Goal: Task Accomplishment & Management: Manage account settings

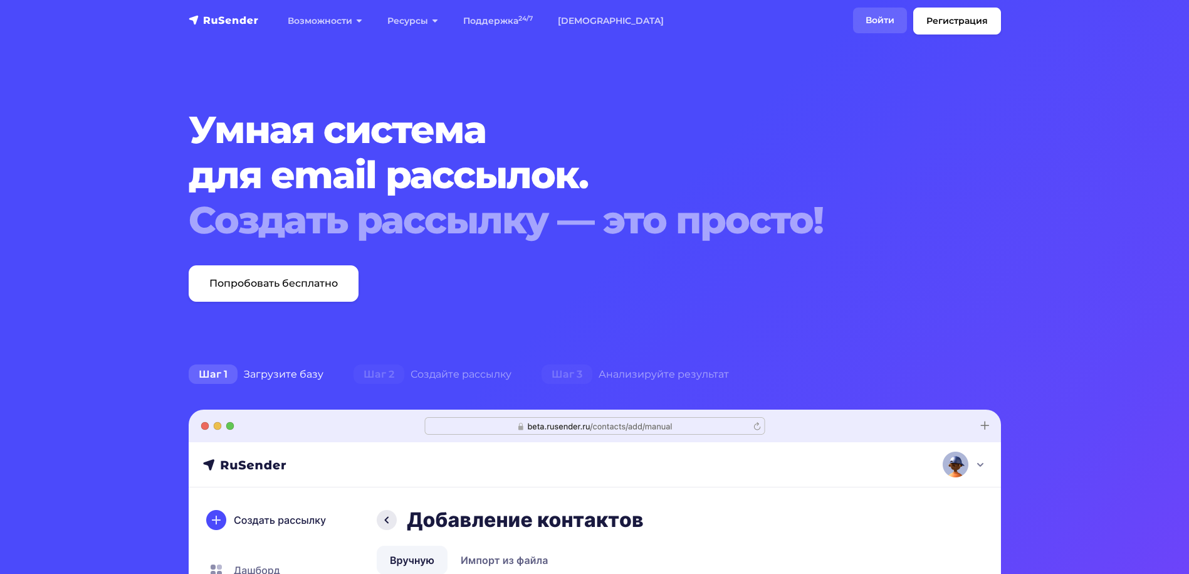
click at [883, 21] on link "Войти" at bounding box center [880, 21] width 54 height 26
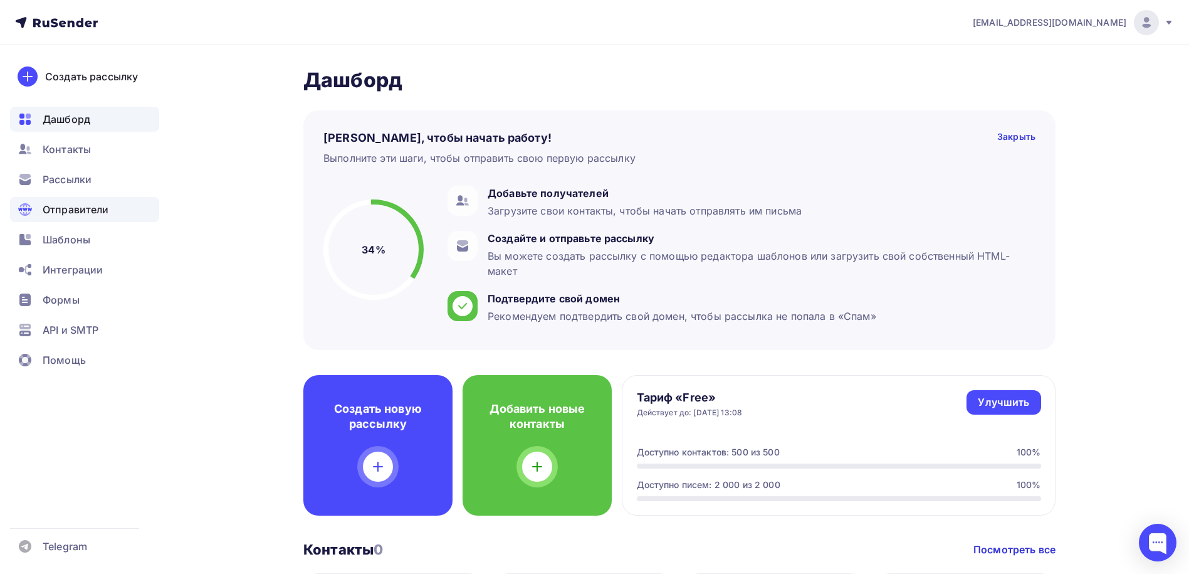
click at [104, 214] on span "Отправители" at bounding box center [76, 209] width 66 height 15
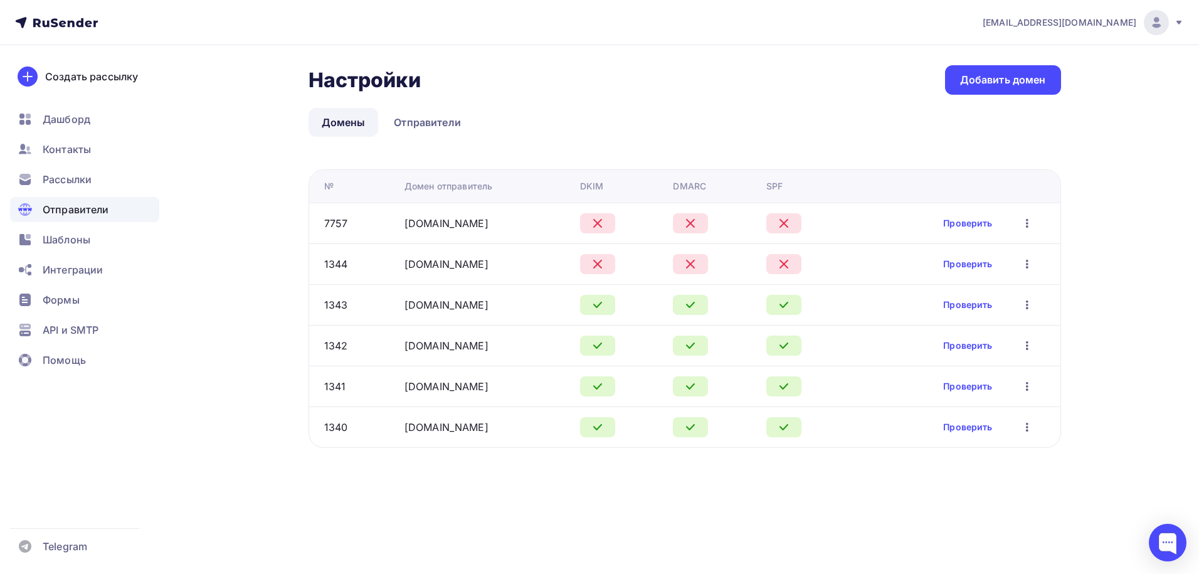
click at [1026, 228] on icon "button" at bounding box center [1026, 223] width 15 height 15
click at [986, 255] on div "Редактировать" at bounding box center [967, 255] width 120 height 15
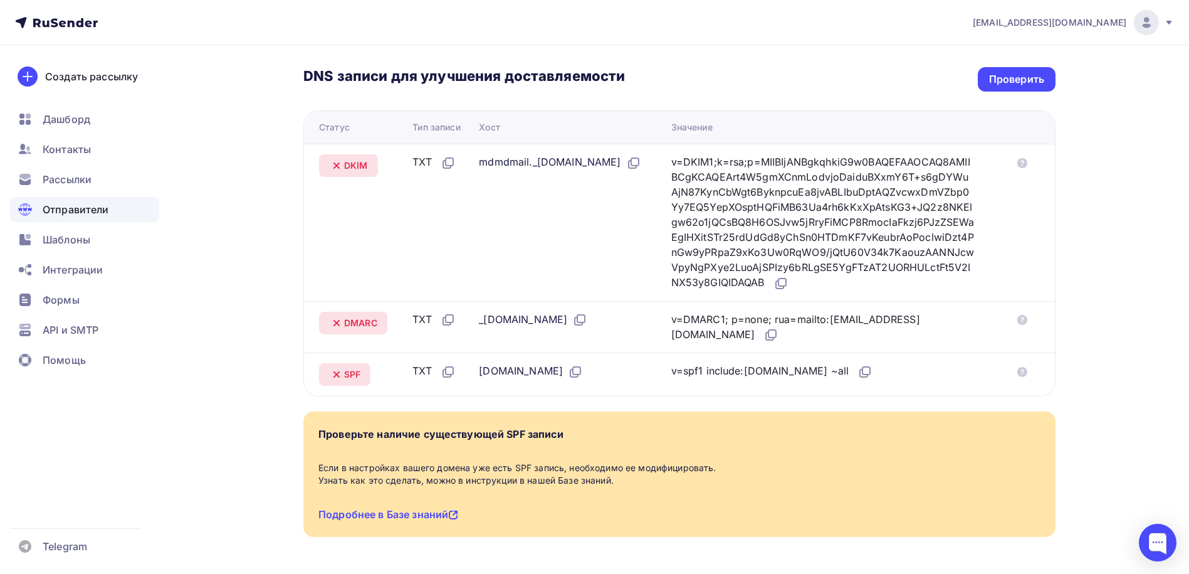
scroll to position [301, 0]
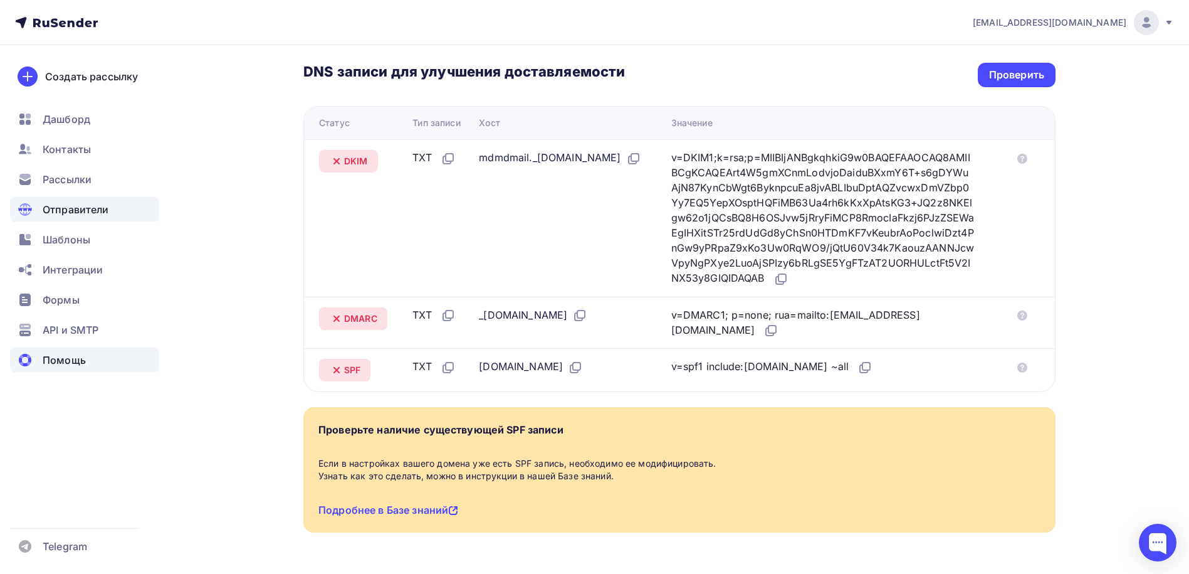
click at [56, 360] on span "Помощь" at bounding box center [64, 359] width 43 height 15
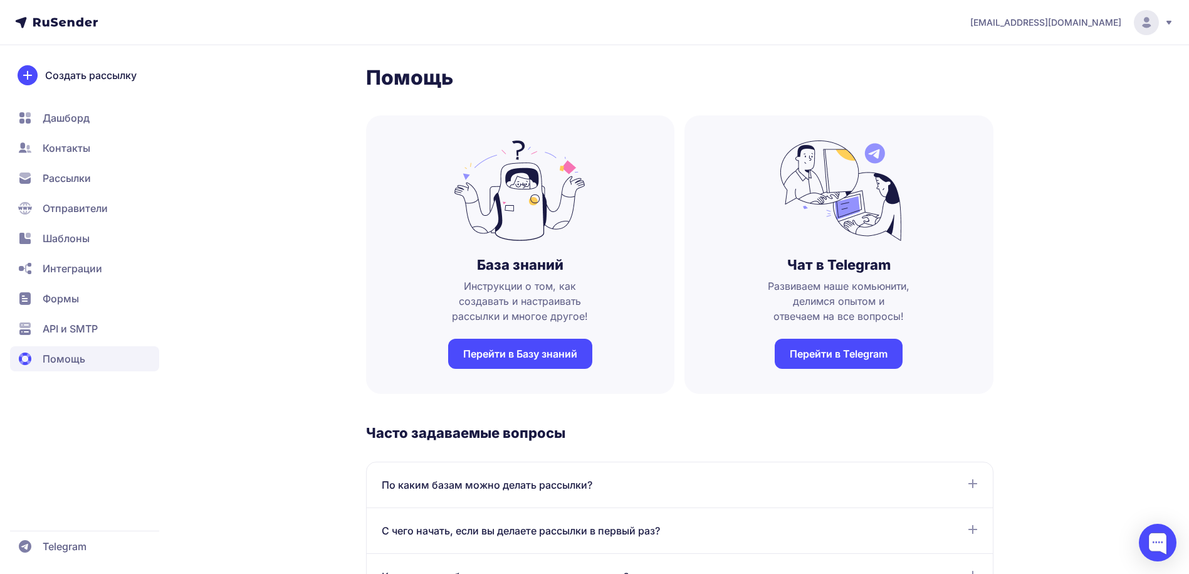
click at [87, 123] on span "Дашборд" at bounding box center [66, 117] width 47 height 15
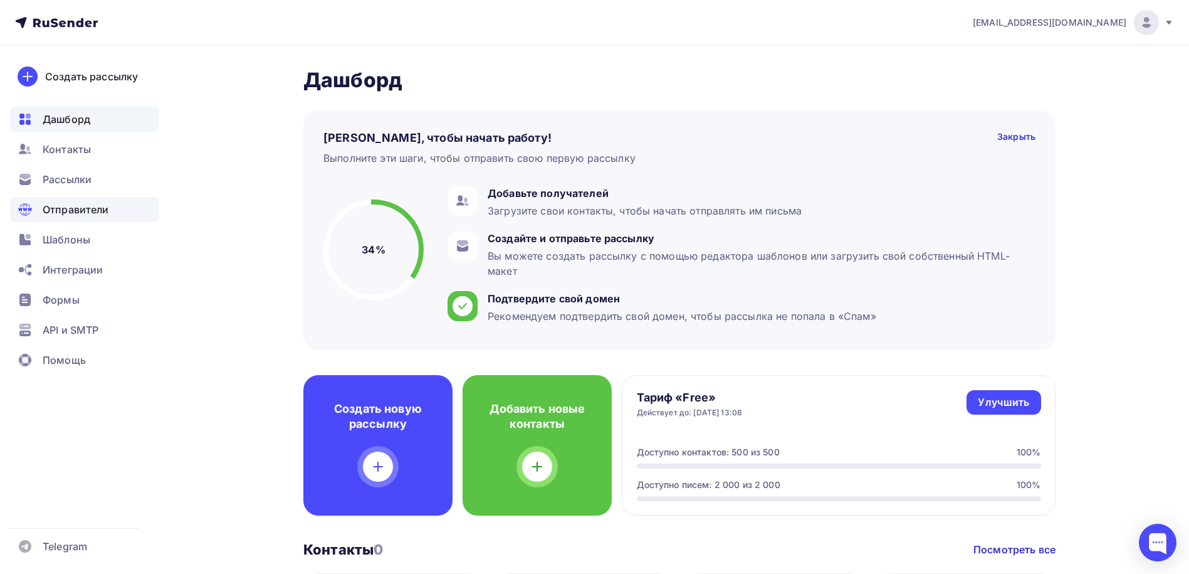
click at [99, 208] on span "Отправители" at bounding box center [76, 209] width 66 height 15
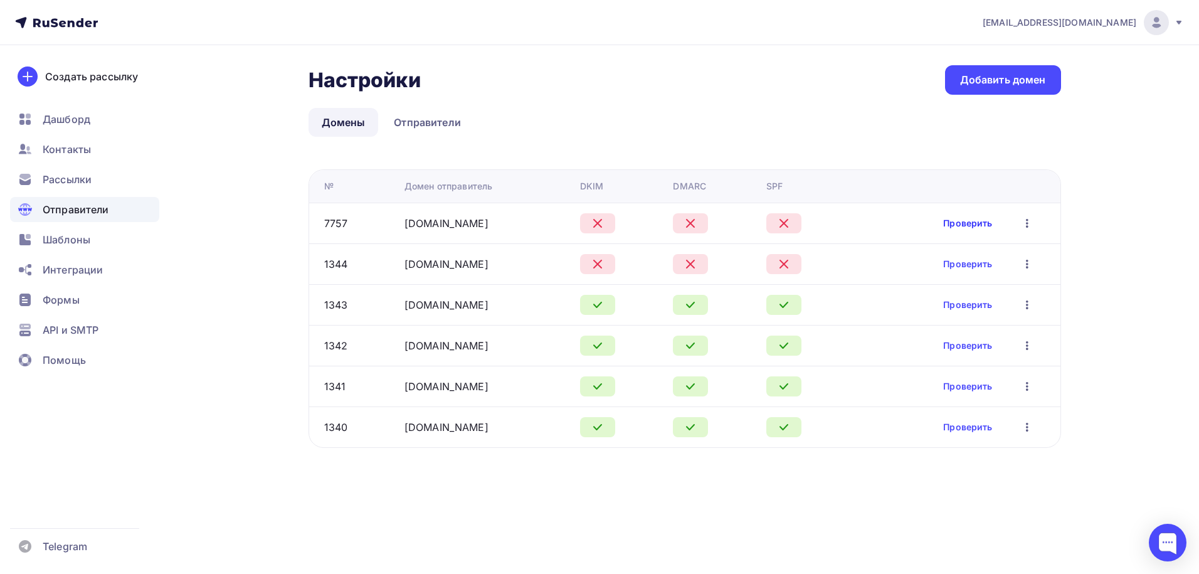
click at [963, 221] on link "Проверить" at bounding box center [967, 223] width 49 height 13
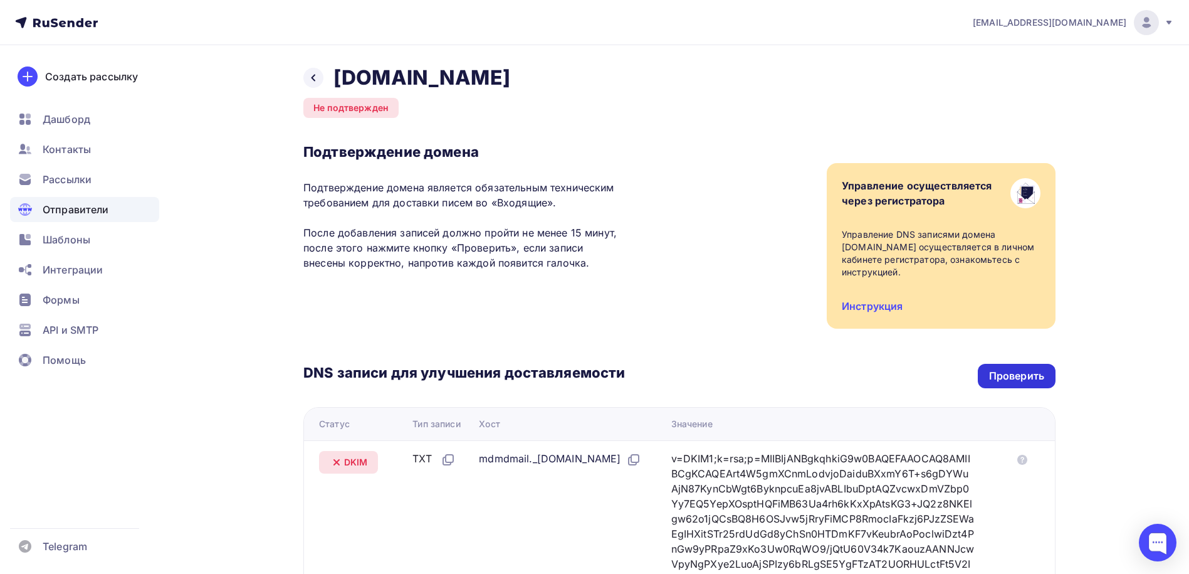
click at [1000, 369] on div "Проверить" at bounding box center [1016, 376] width 55 height 14
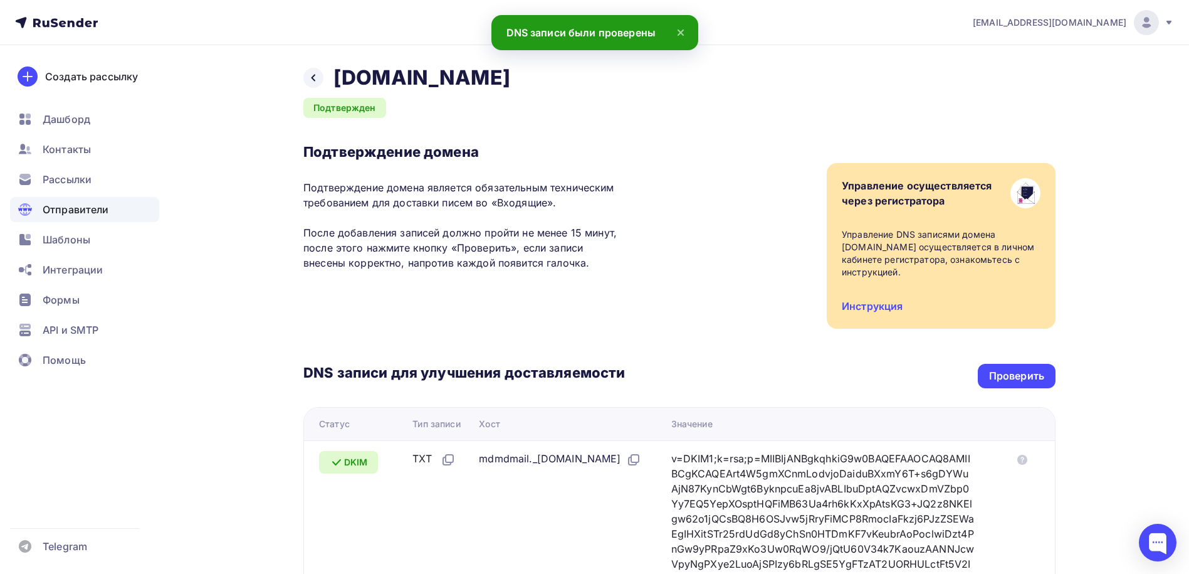
click at [107, 212] on span "Отправители" at bounding box center [76, 209] width 66 height 15
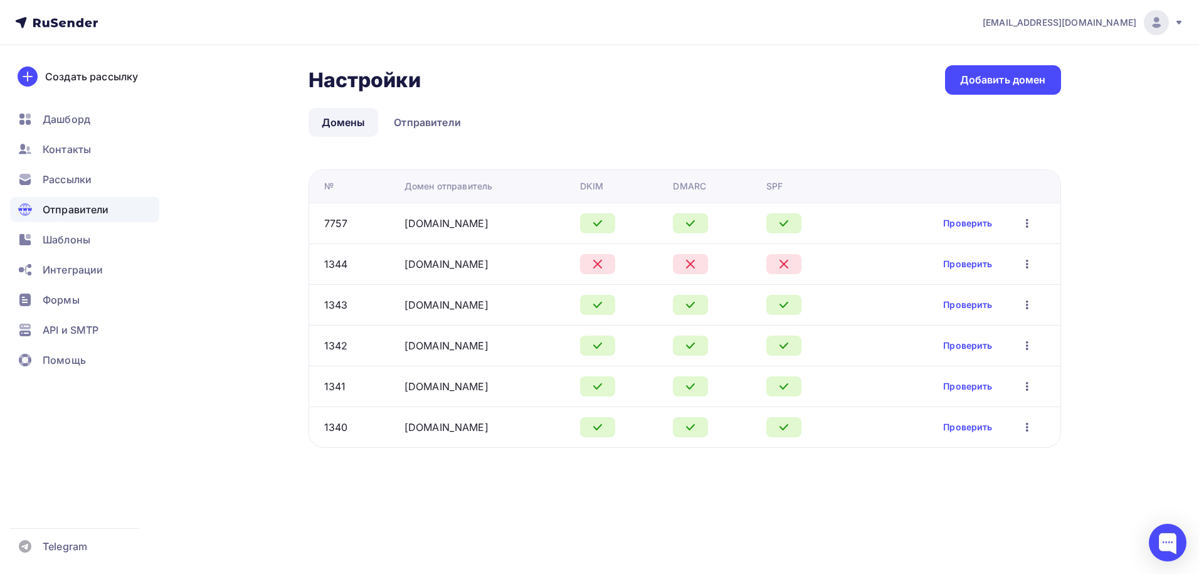
click at [1028, 261] on icon "button" at bounding box center [1026, 263] width 15 height 15
click at [960, 317] on div "Удалить" at bounding box center [967, 321] width 120 height 15
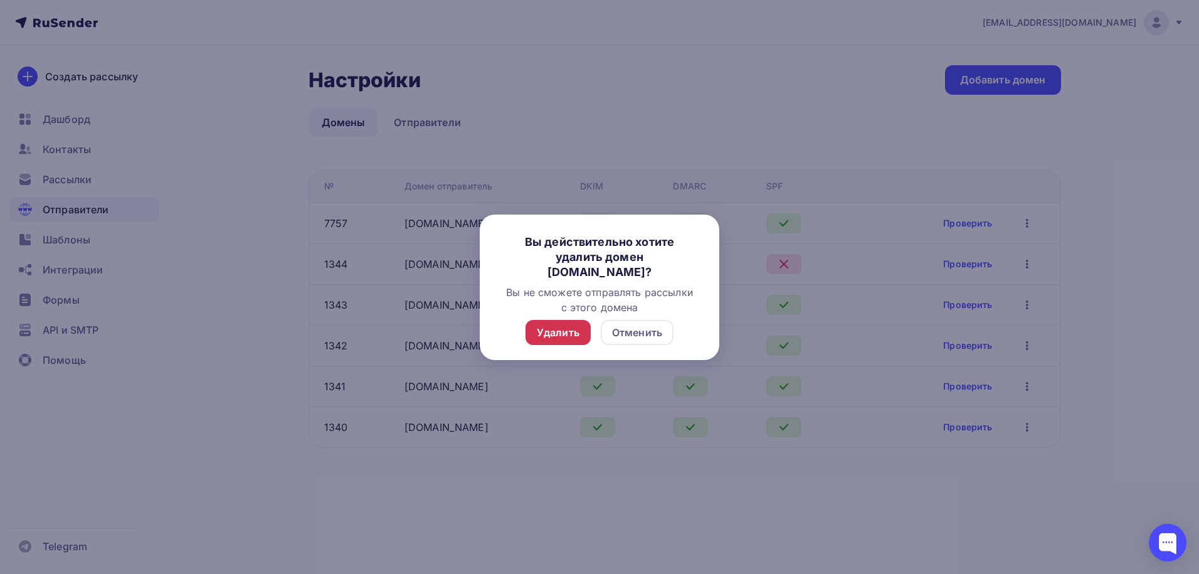
click at [545, 332] on div "Удалить" at bounding box center [558, 332] width 43 height 15
